Goal: Find specific page/section: Find specific page/section

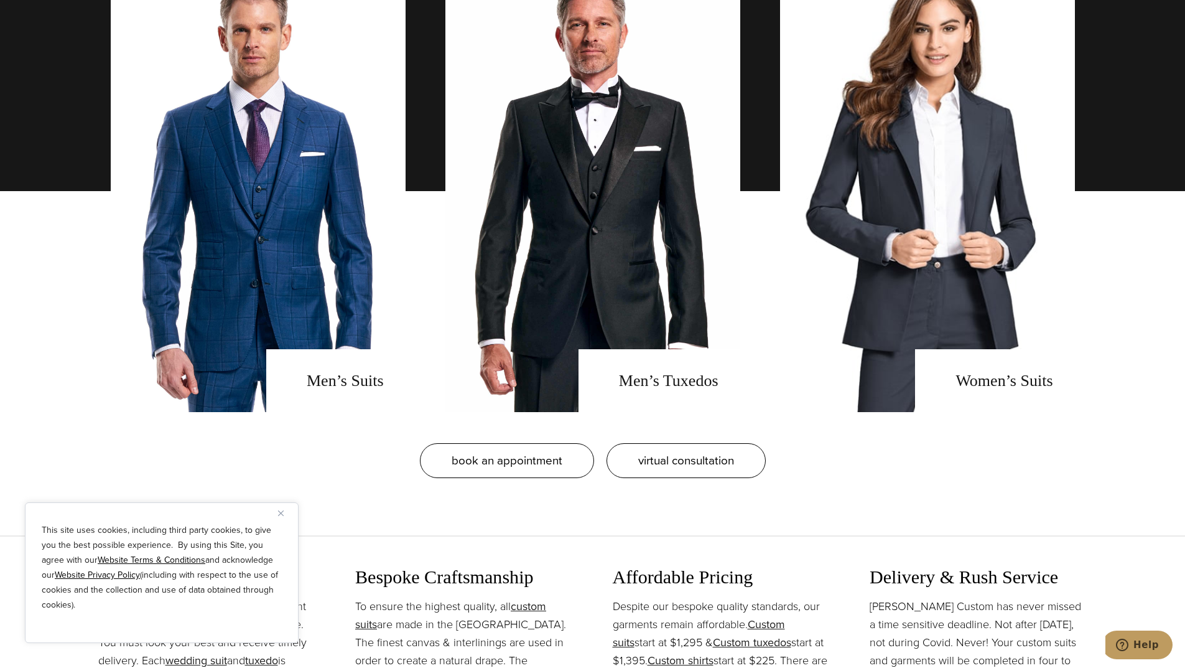
scroll to position [1120, 0]
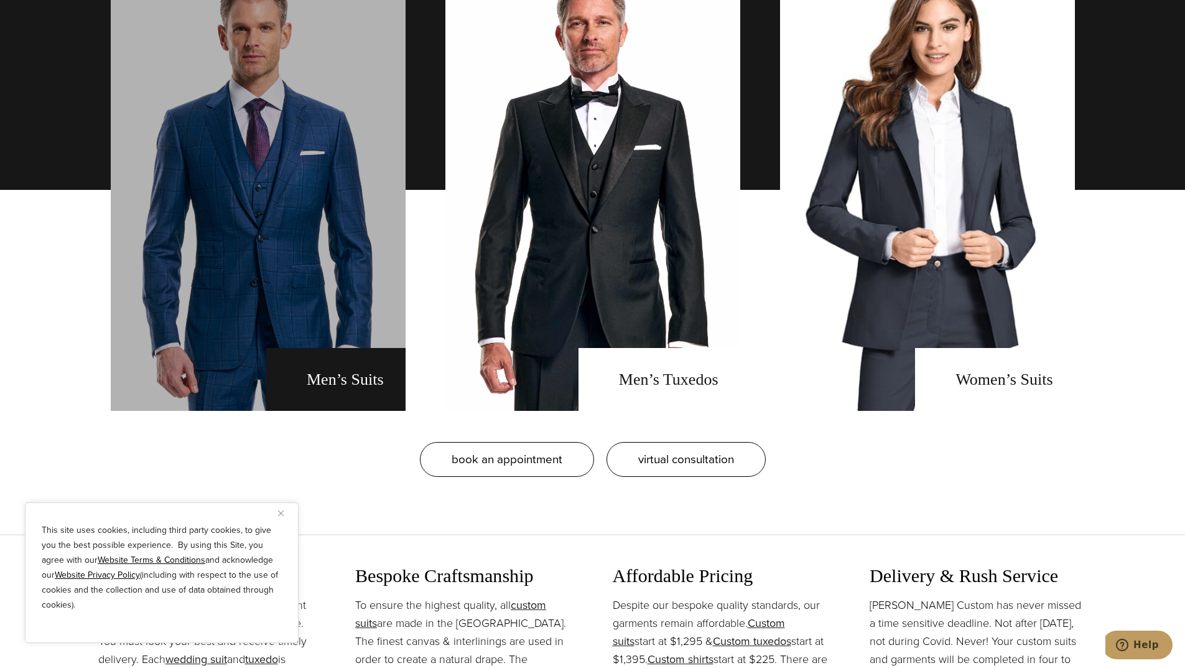
click at [305, 233] on link "men's suits" at bounding box center [258, 190] width 295 height 442
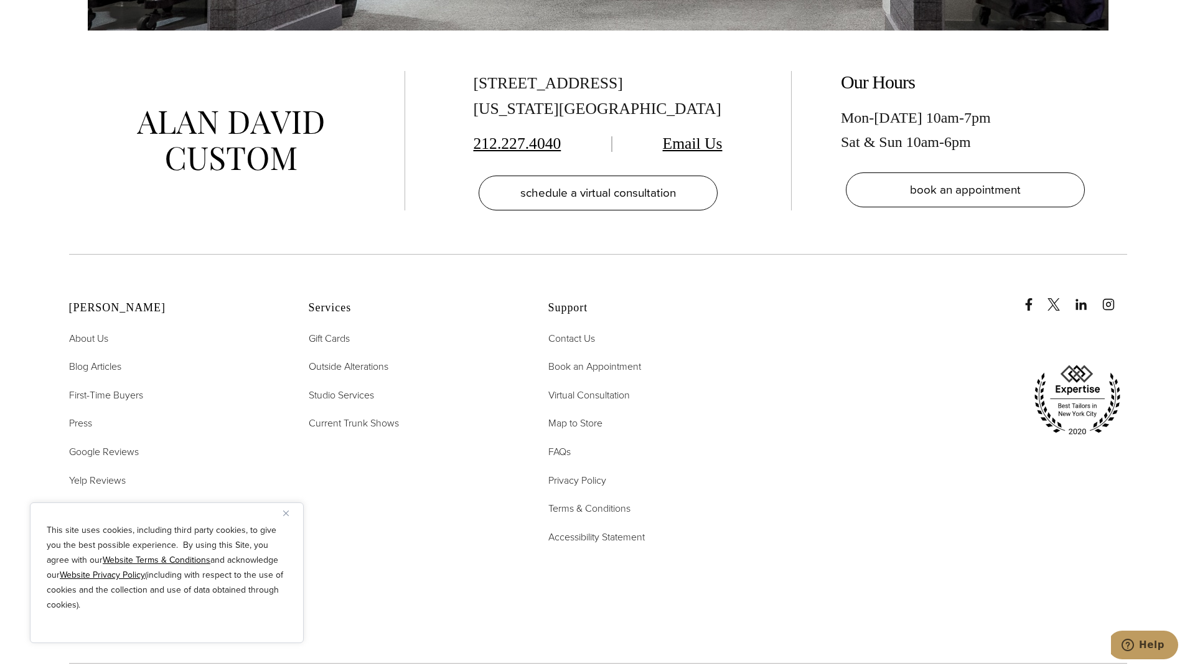
scroll to position [8399, 0]
